Goal: Task Accomplishment & Management: Use online tool/utility

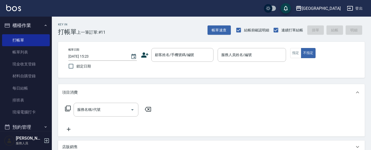
scroll to position [4, 0]
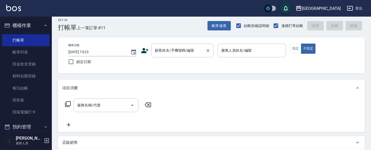
drag, startPoint x: 182, startPoint y: 48, endPoint x: 180, endPoint y: 46, distance: 3.0
click at [182, 47] on div "顧客姓名/手機號碼/編號 顧客姓名/手機號碼/編號" at bounding box center [182, 51] width 62 height 14
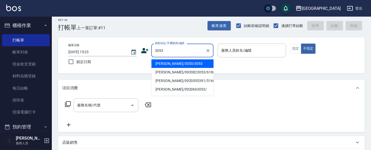
type input "[PERSON_NAME]/3053/3053"
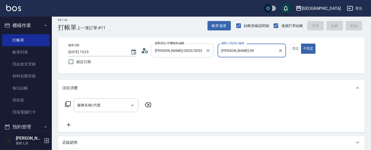
type input "[PERSON_NAME]-0"
click at [281, 50] on icon "Clear" at bounding box center [280, 50] width 3 height 3
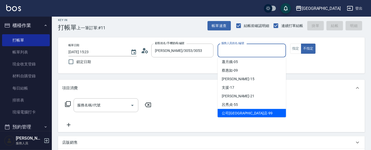
scroll to position [45, 0]
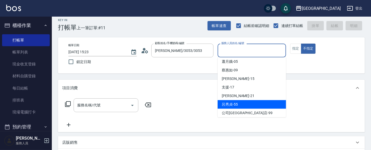
drag, startPoint x: 251, startPoint y: 104, endPoint x: 262, endPoint y: 91, distance: 17.4
click at [250, 104] on div "[PERSON_NAME]-55" at bounding box center [252, 104] width 68 height 9
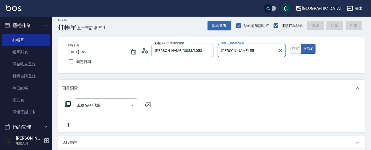
type input "[PERSON_NAME]-55"
click at [292, 48] on button "指定" at bounding box center [295, 49] width 11 height 10
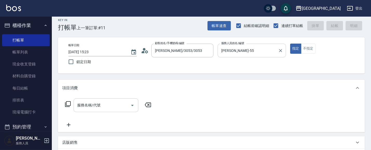
click at [80, 106] on div "服務名稱/代號 服務名稱/代號" at bounding box center [106, 105] width 65 height 14
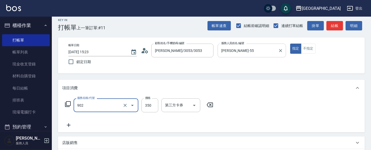
type input "修腳(902)"
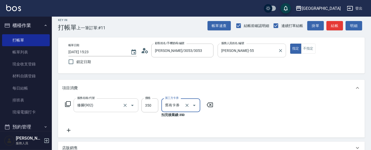
type input "舊有卡券"
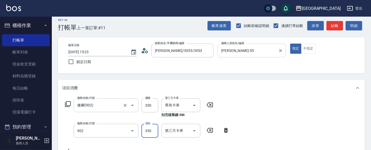
type input "修腳(902)"
click at [188, 103] on icon "Clear" at bounding box center [186, 105] width 5 height 5
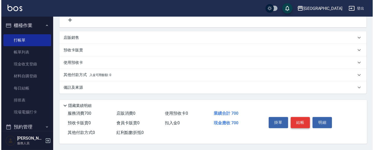
scroll to position [131, 0]
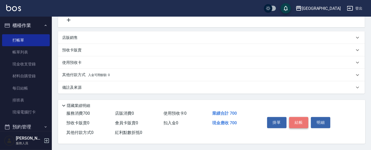
click at [299, 121] on button "結帳" at bounding box center [298, 122] width 19 height 11
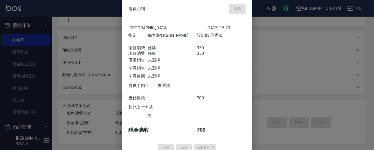
type input "[DATE] 17:30"
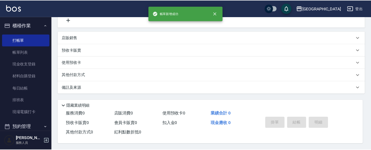
scroll to position [0, 0]
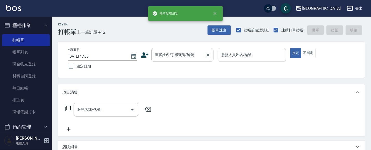
click at [182, 56] on div "顧客姓名/手機號碼/編號 顧客姓名/手機號碼/編號" at bounding box center [182, 55] width 62 height 14
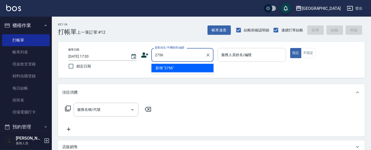
type input "2756"
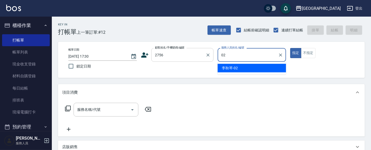
type input "[PERSON_NAME]-02"
type button "true"
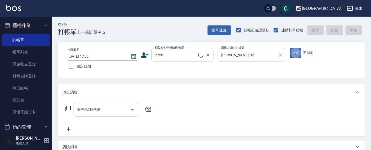
type input "[PERSON_NAME]/0918664035/2756"
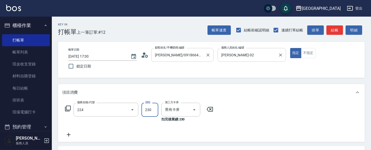
type input "洗髮(卡)230(224)"
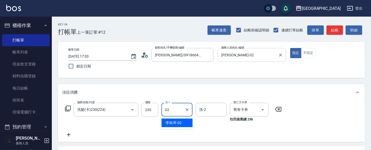
type input "[PERSON_NAME]-02"
